Goal: Communication & Community: Answer question/provide support

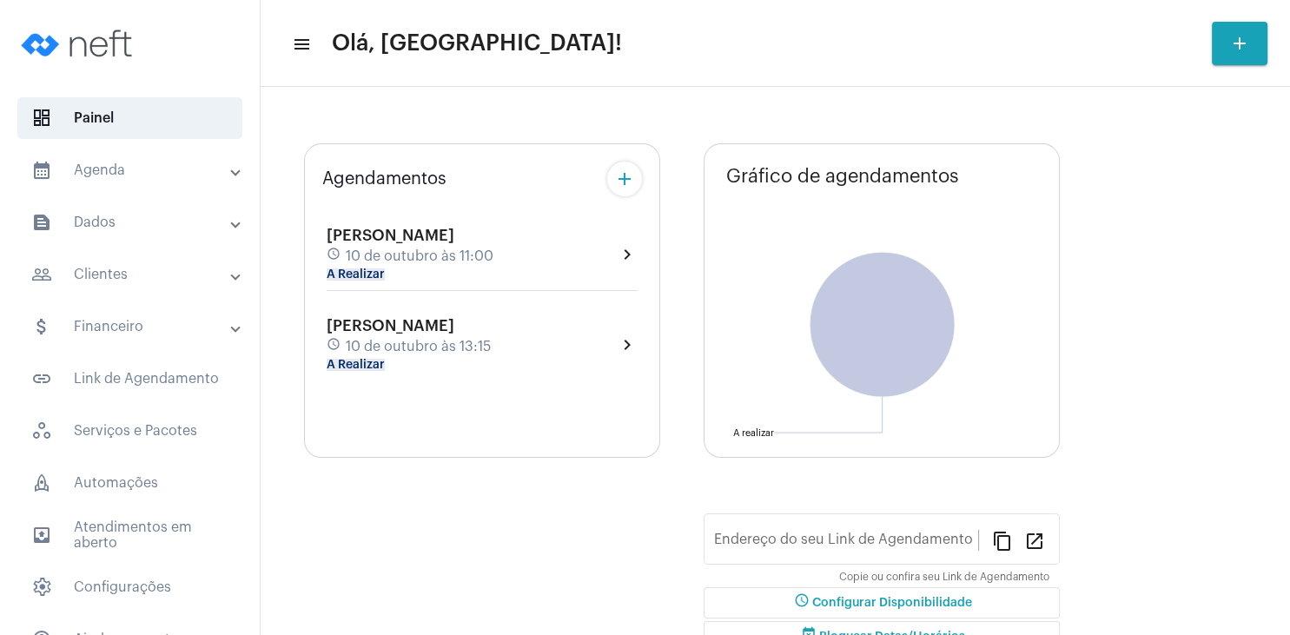
type input "[URL][DOMAIN_NAME]"
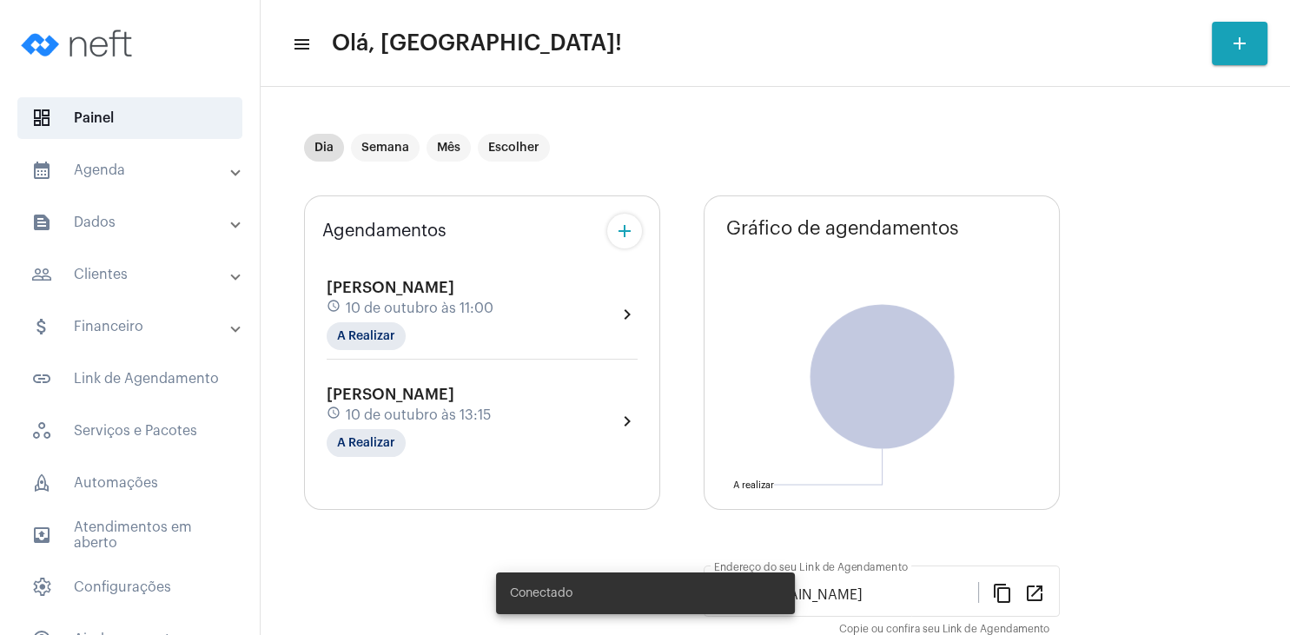
click at [412, 297] on div "[PERSON_NAME] schedule [DATE] 11:00 A Realizar" at bounding box center [410, 314] width 167 height 71
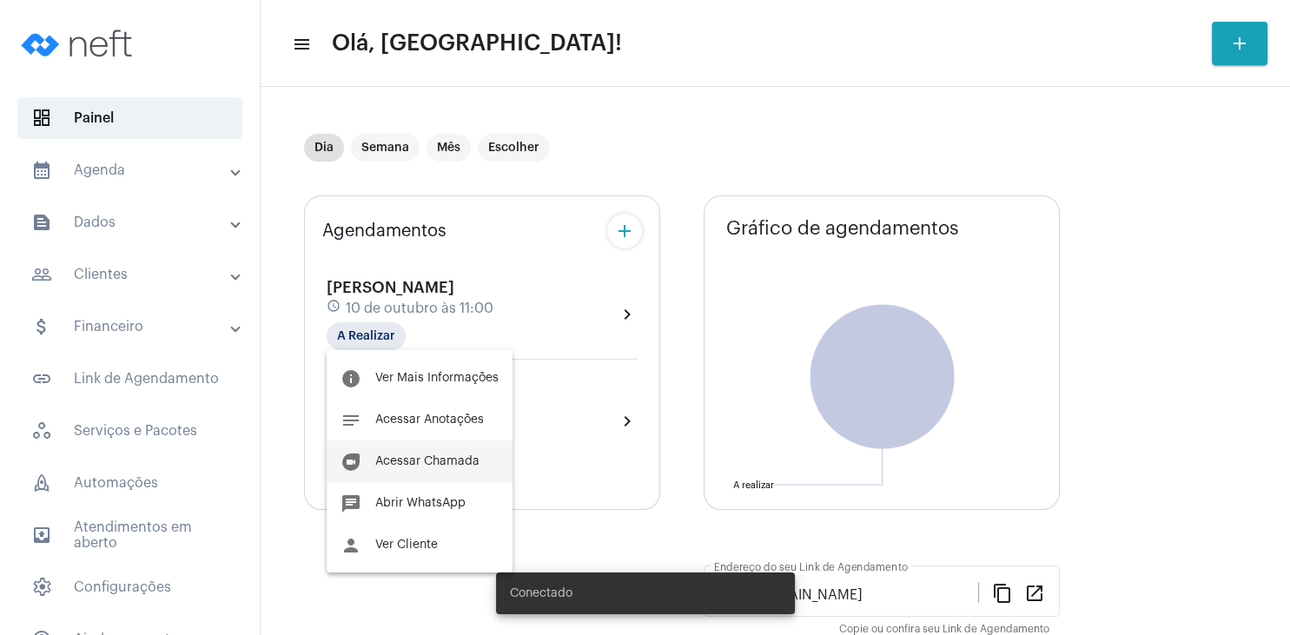
click at [450, 457] on span "Acessar Chamada" at bounding box center [427, 461] width 104 height 12
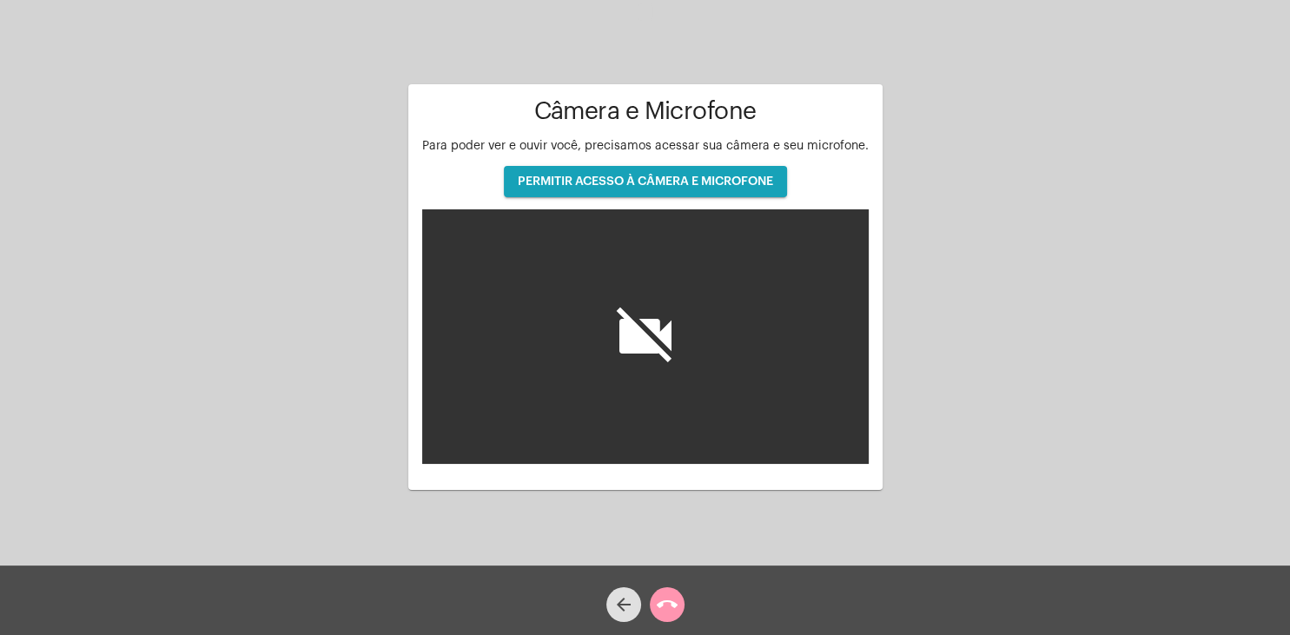
click at [667, 182] on span "PERMITIR ACESSO À CÂMERA E MICROFONE" at bounding box center [645, 181] width 255 height 12
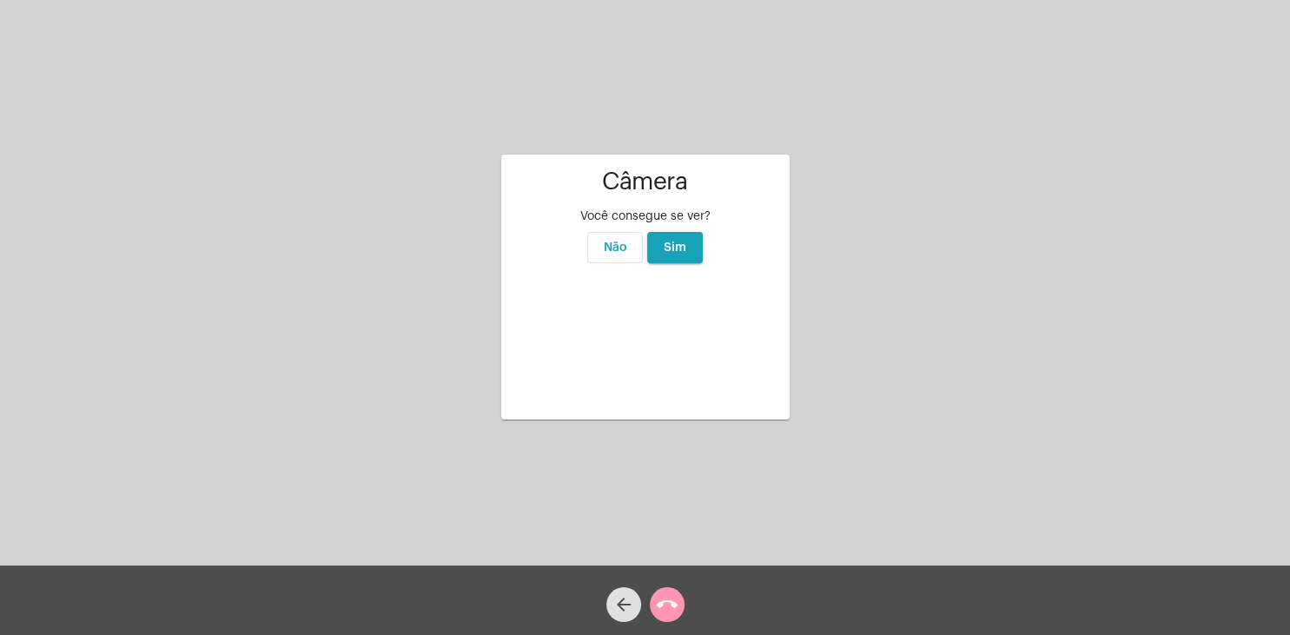
click at [690, 232] on button "Sim" at bounding box center [675, 247] width 56 height 31
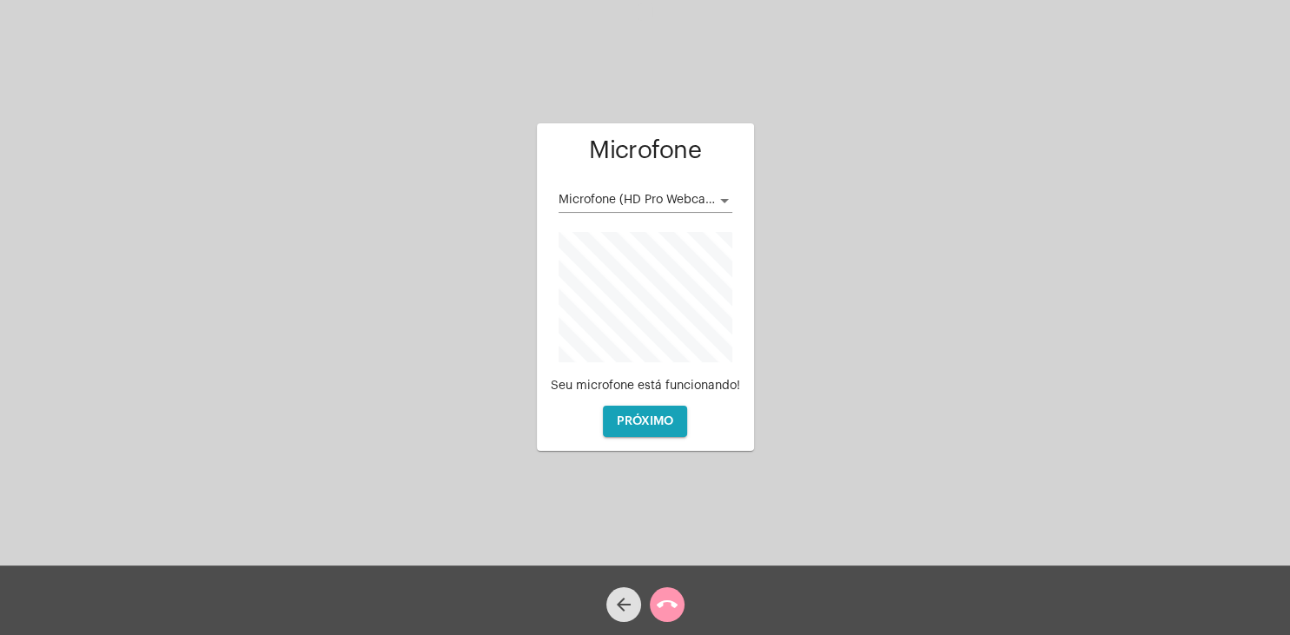
click at [706, 197] on span "Microfone (HD Pro Webcam C920)" at bounding box center [657, 200] width 198 height 12
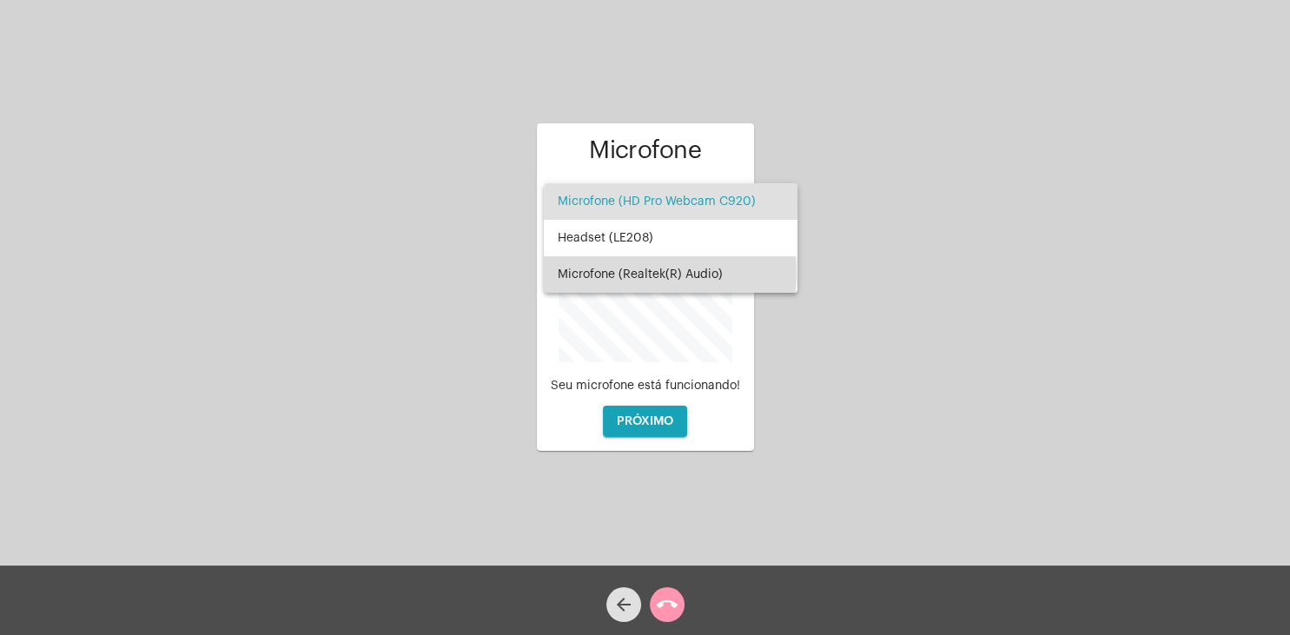
click at [668, 273] on span "Microfone (Realtek(R) Audio)" at bounding box center [671, 274] width 226 height 36
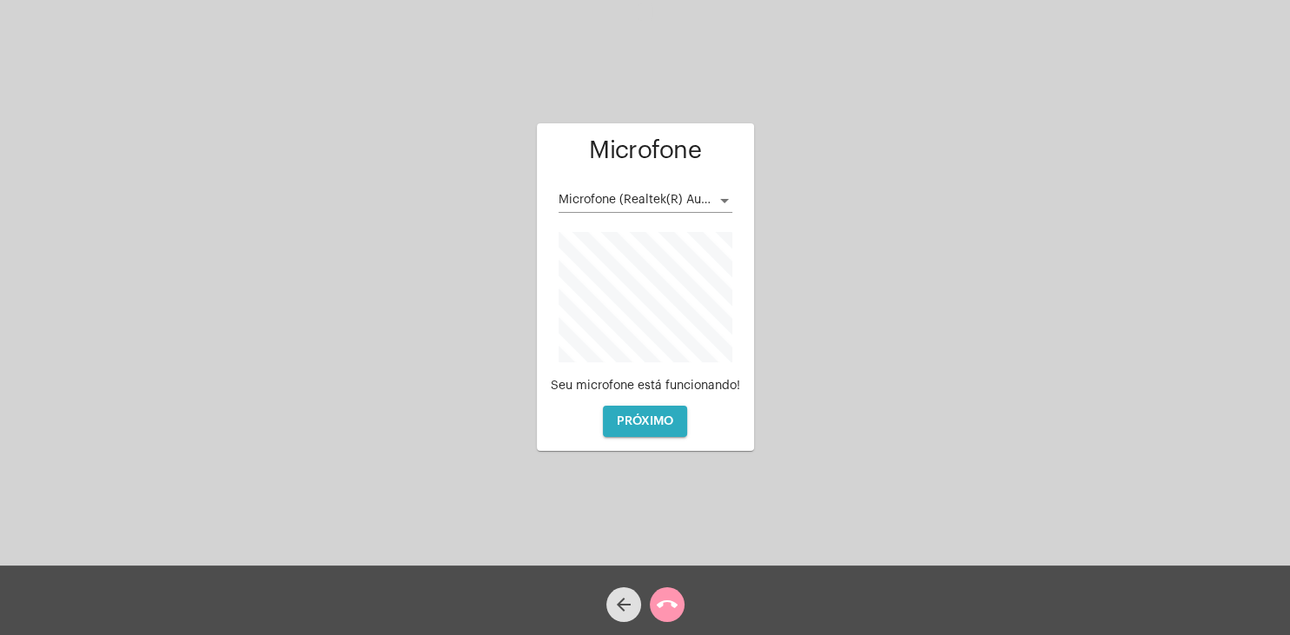
click at [675, 419] on button "PRÓXIMO" at bounding box center [645, 421] width 84 height 31
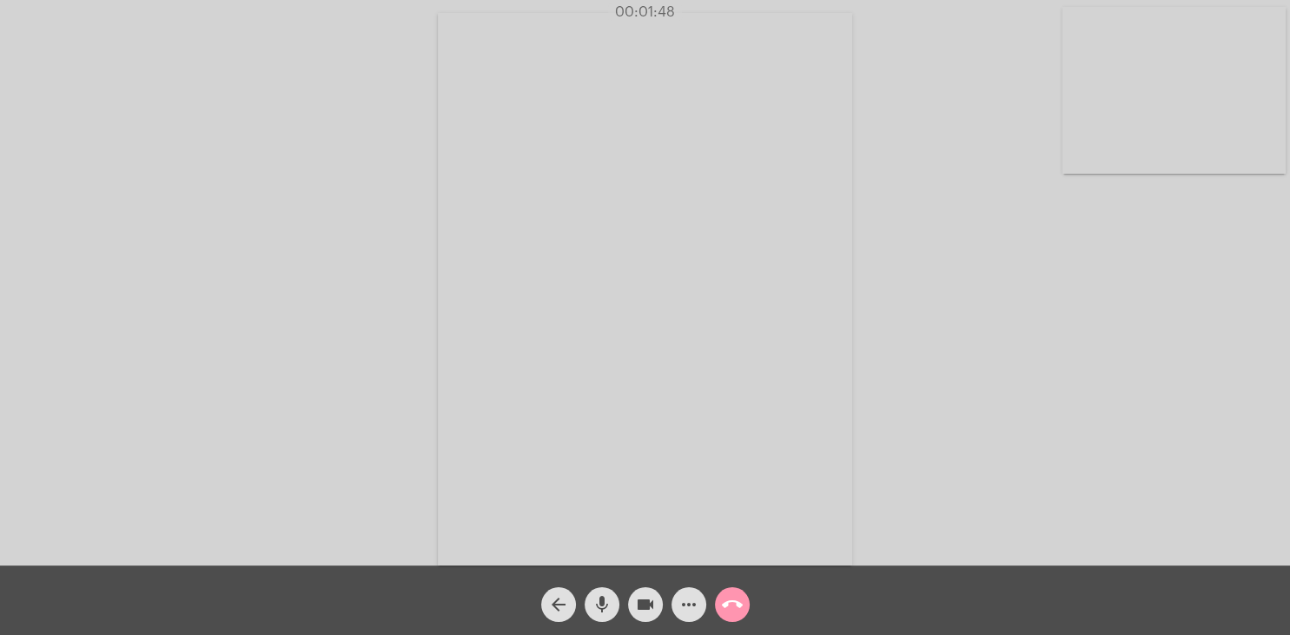
click at [995, 79] on div "Acessando Câmera e Microfone..." at bounding box center [645, 286] width 1286 height 565
click at [725, 604] on mat-icon "call_end" at bounding box center [732, 604] width 21 height 21
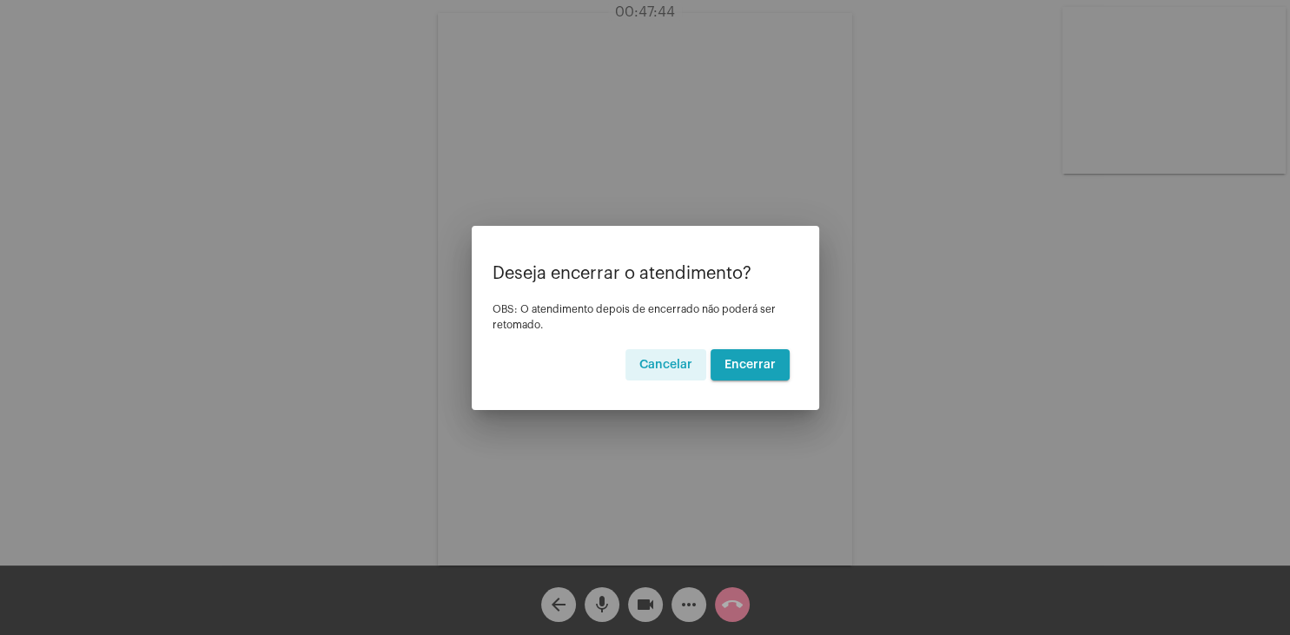
click at [757, 363] on span "Encerrar" at bounding box center [749, 365] width 51 height 12
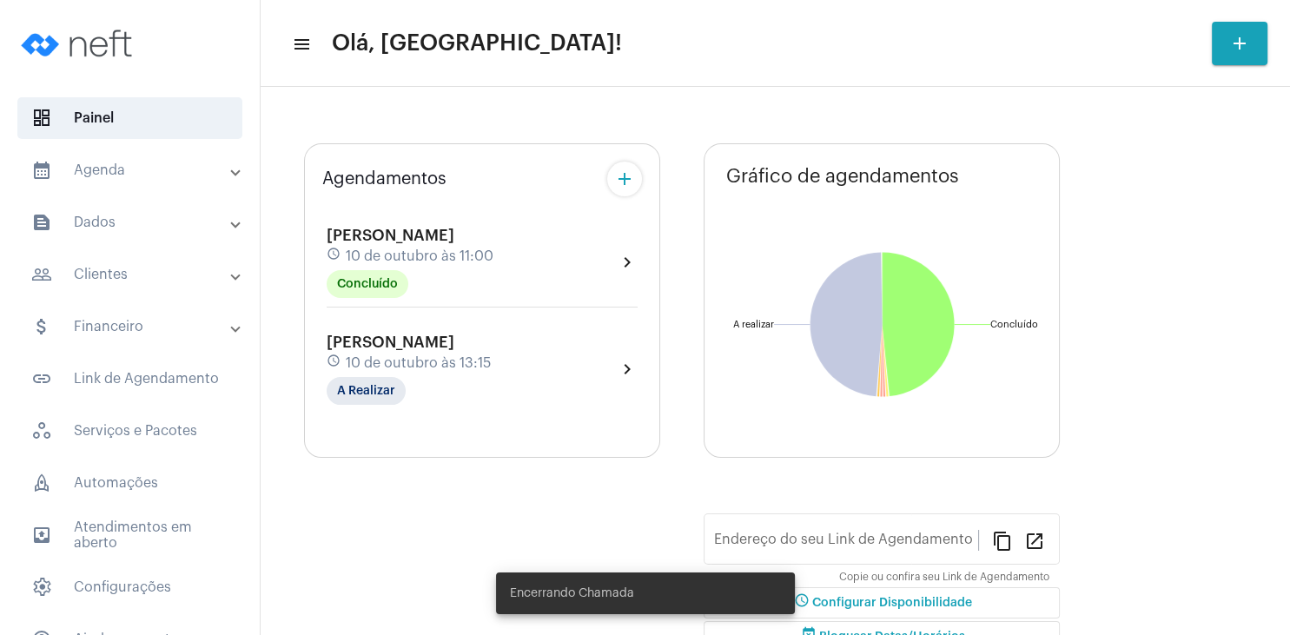
type input "[URL][DOMAIN_NAME]"
